Goal: Information Seeking & Learning: Check status

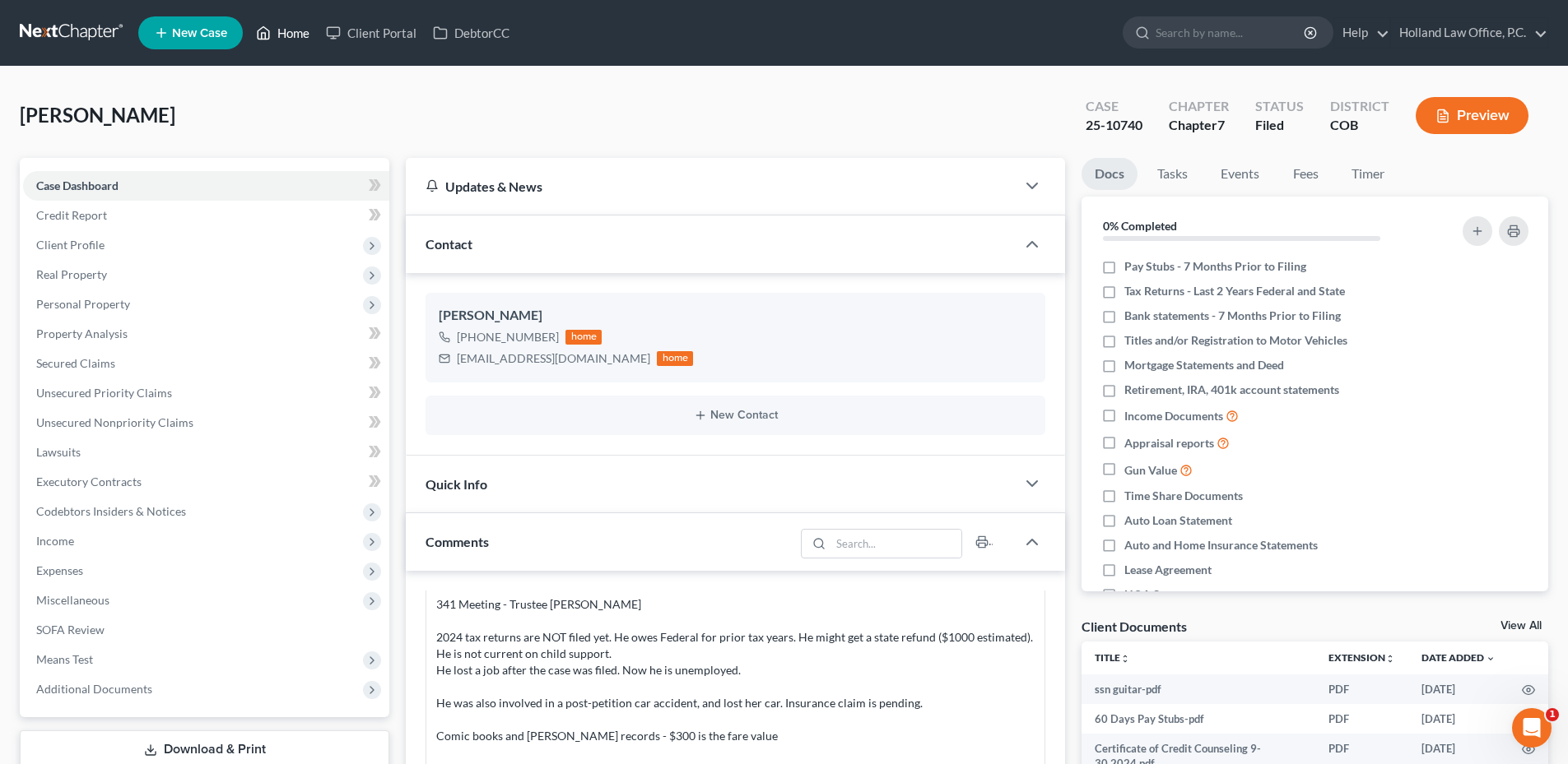
click at [297, 27] on link "Home" at bounding box center [282, 32] width 69 height 29
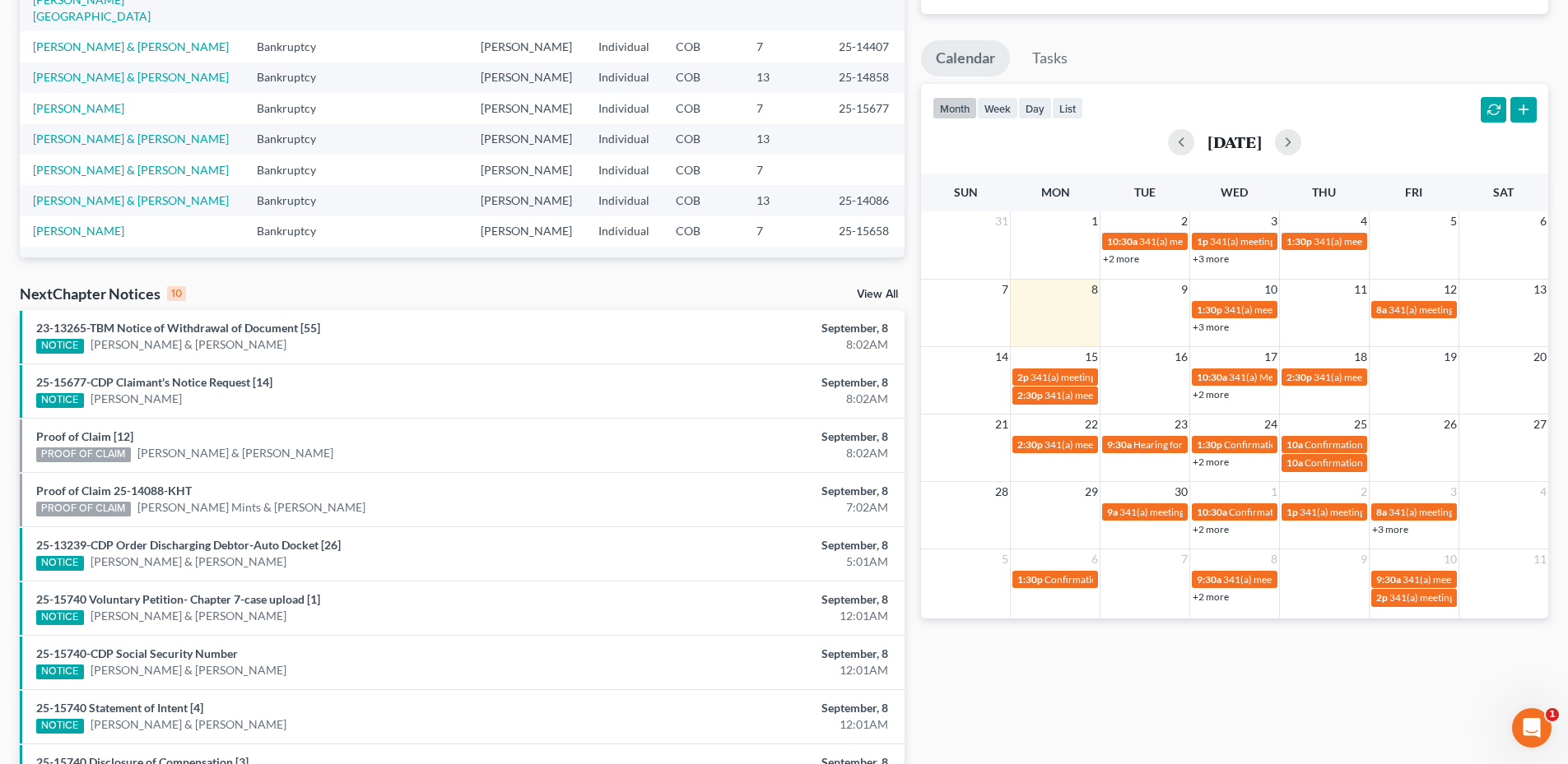
scroll to position [255, 0]
click at [863, 291] on link "View All" at bounding box center [877, 295] width 41 height 11
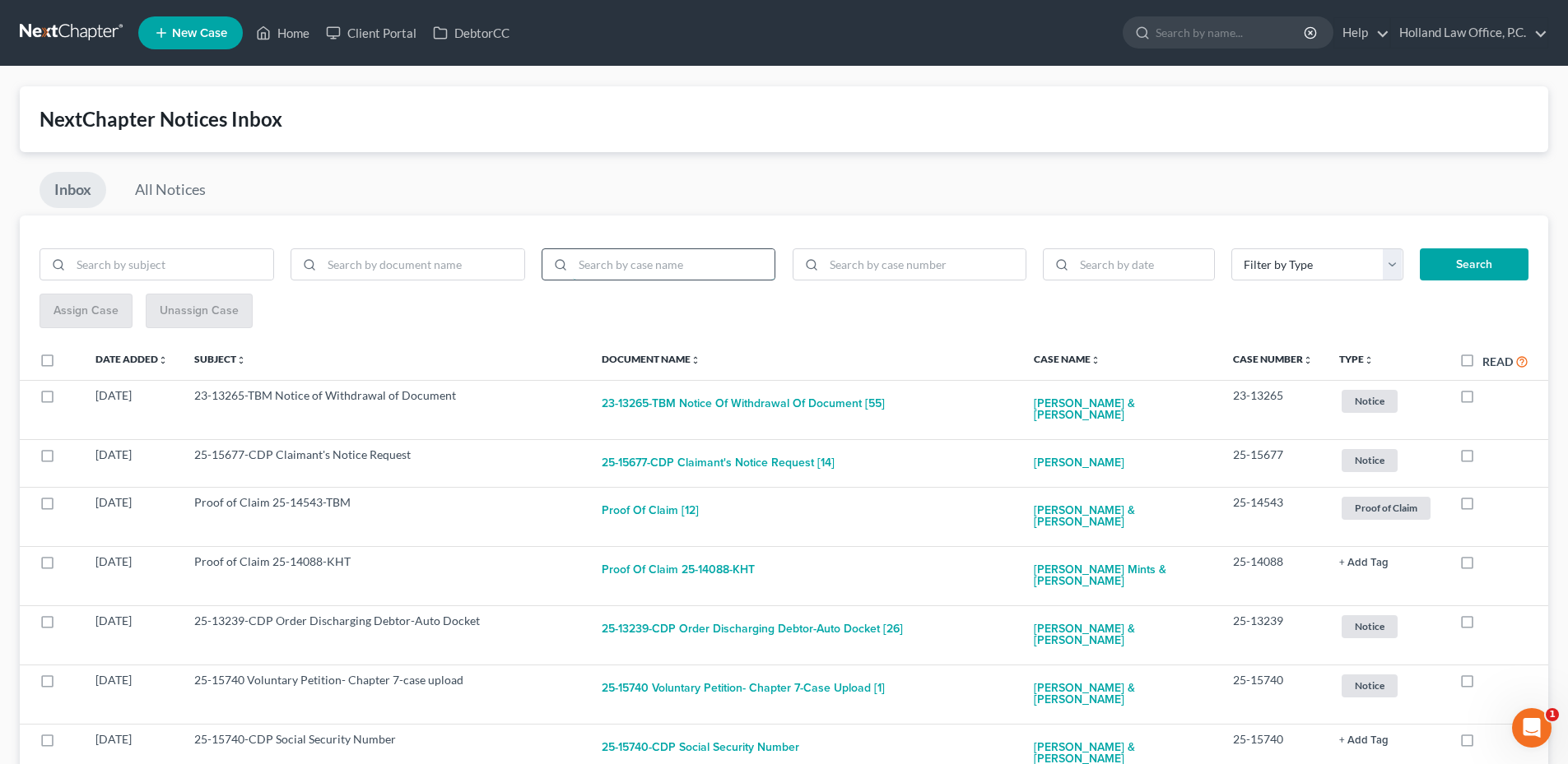
click at [636, 271] on input "search" at bounding box center [674, 264] width 203 height 31
type input "[GEOGRAPHIC_DATA]"
click at [1420, 248] on button "Search" at bounding box center [1475, 264] width 109 height 33
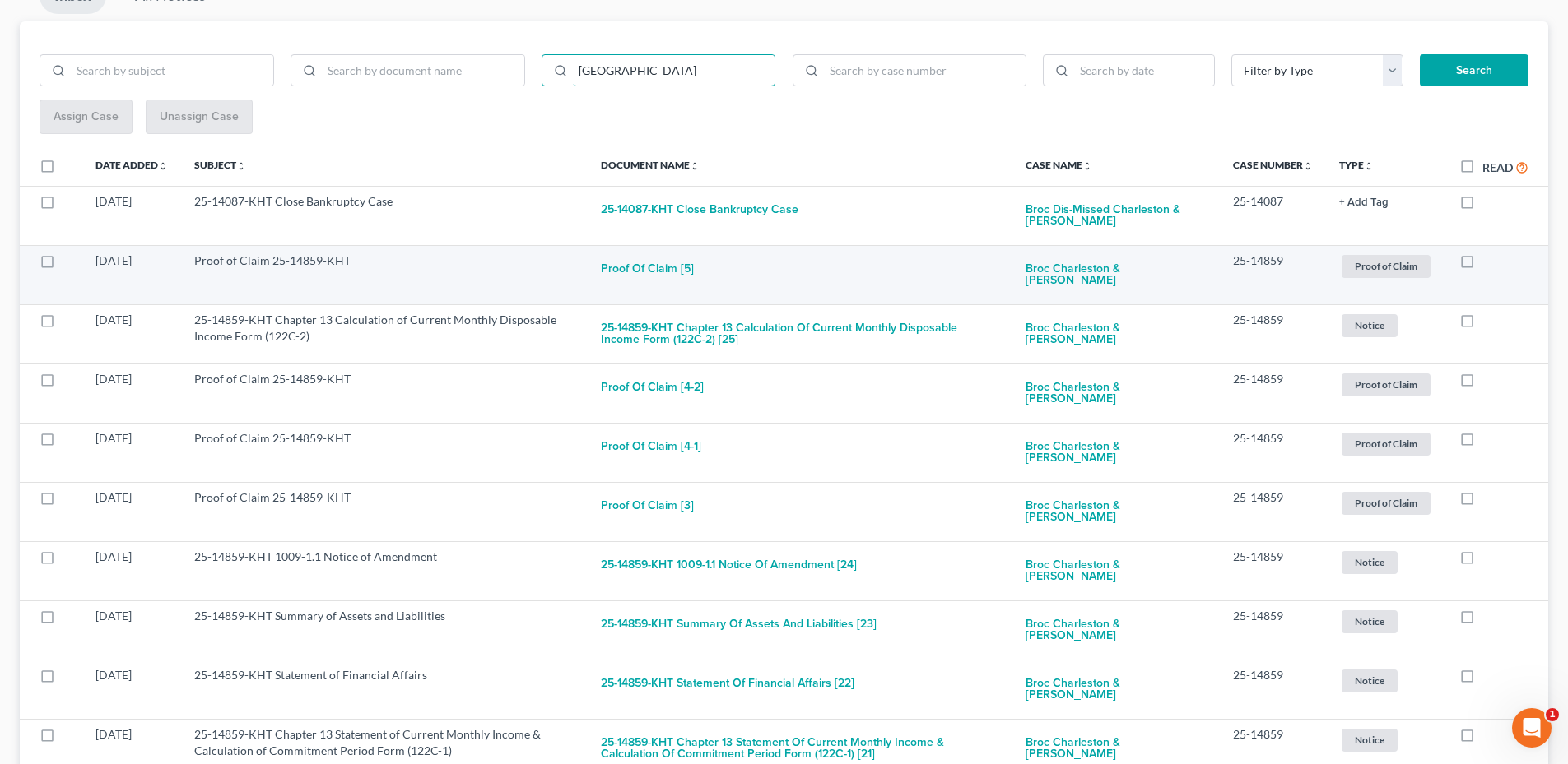
scroll to position [82, 0]
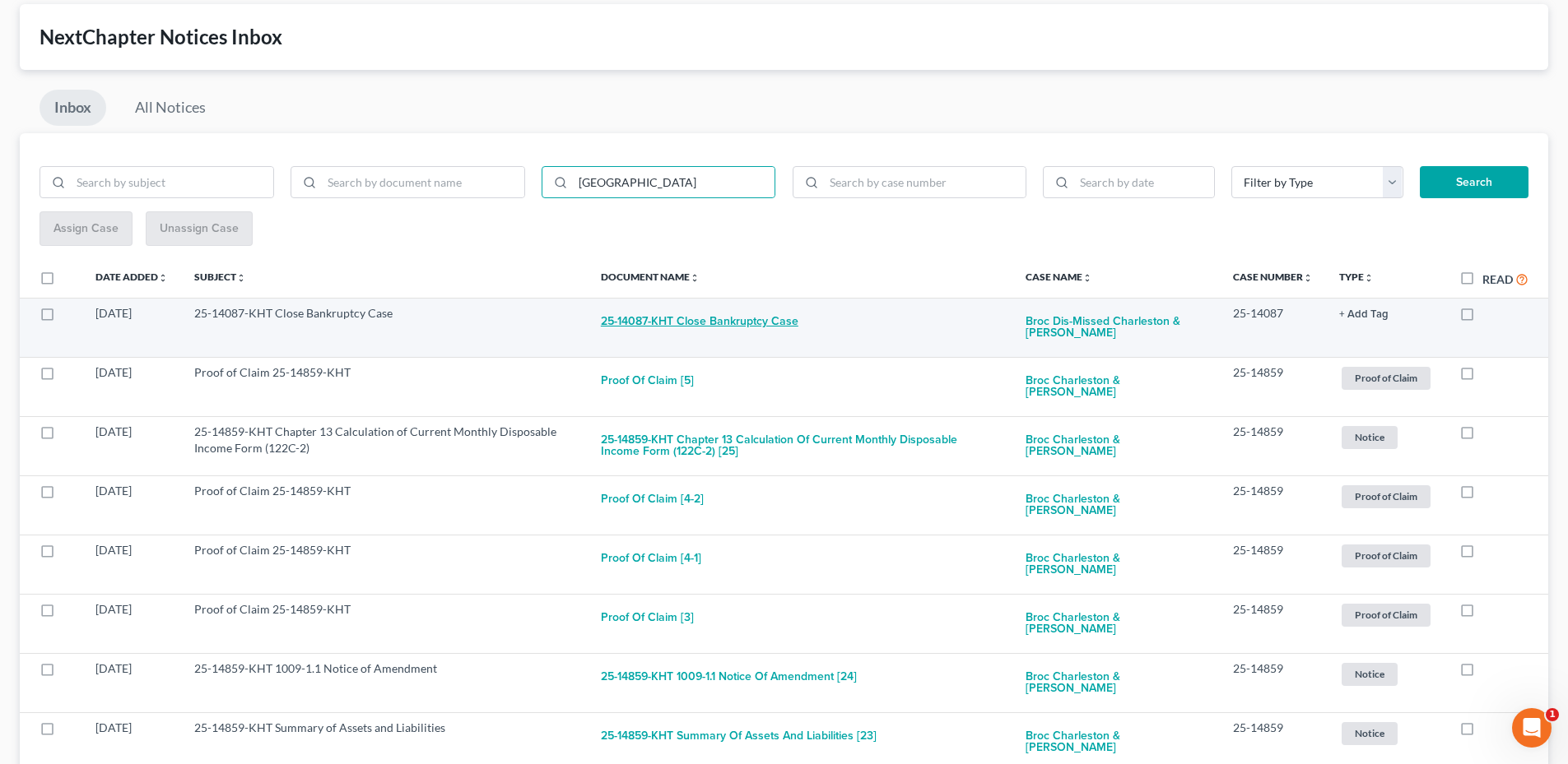
click at [689, 311] on button "25-14087-KHT Close Bankruptcy Case" at bounding box center [700, 322] width 198 height 33
checkbox input "true"
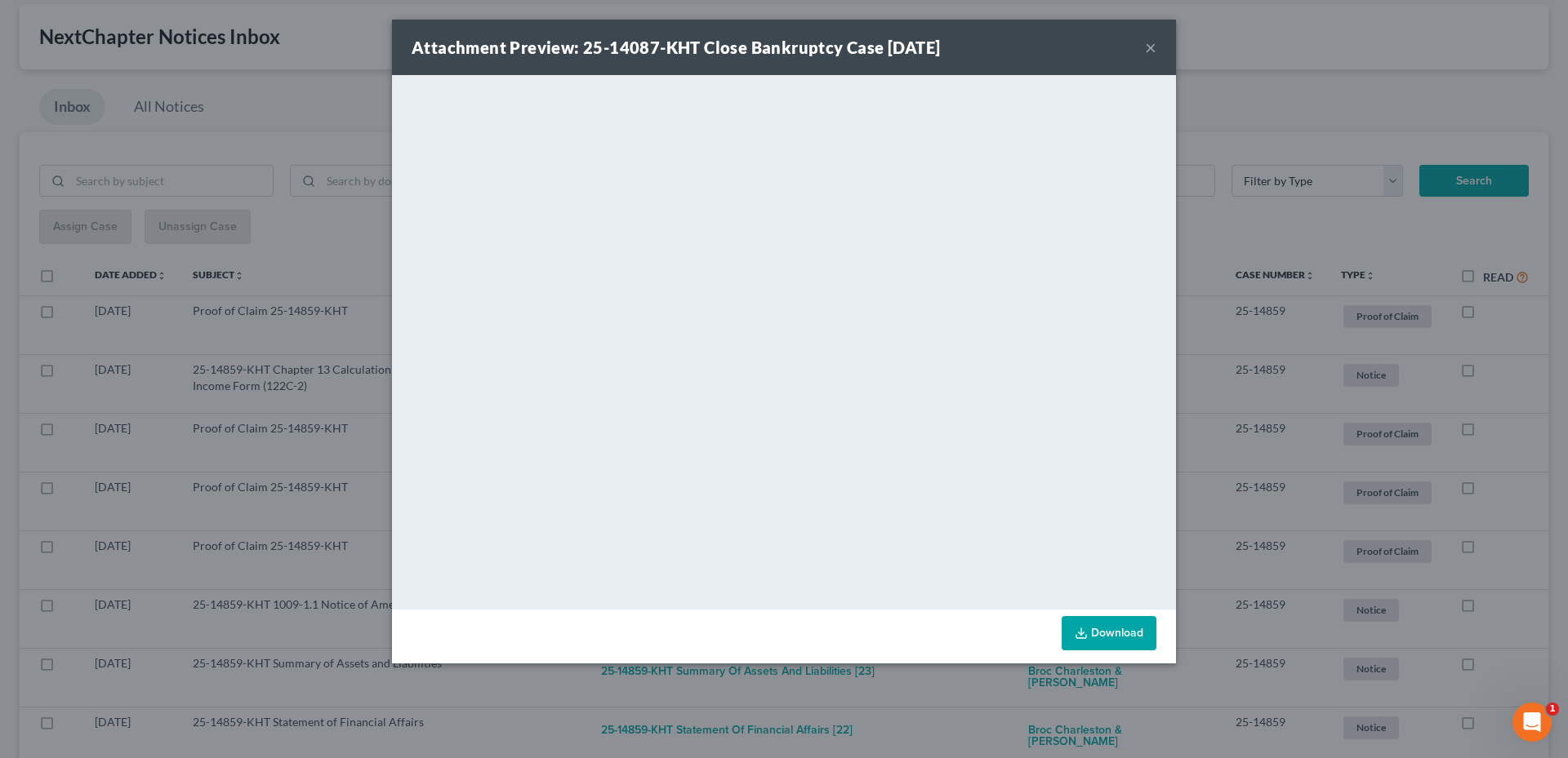
click at [1150, 52] on button "×" at bounding box center [1150, 47] width 11 height 20
